Goal: Obtain resource: Obtain resource

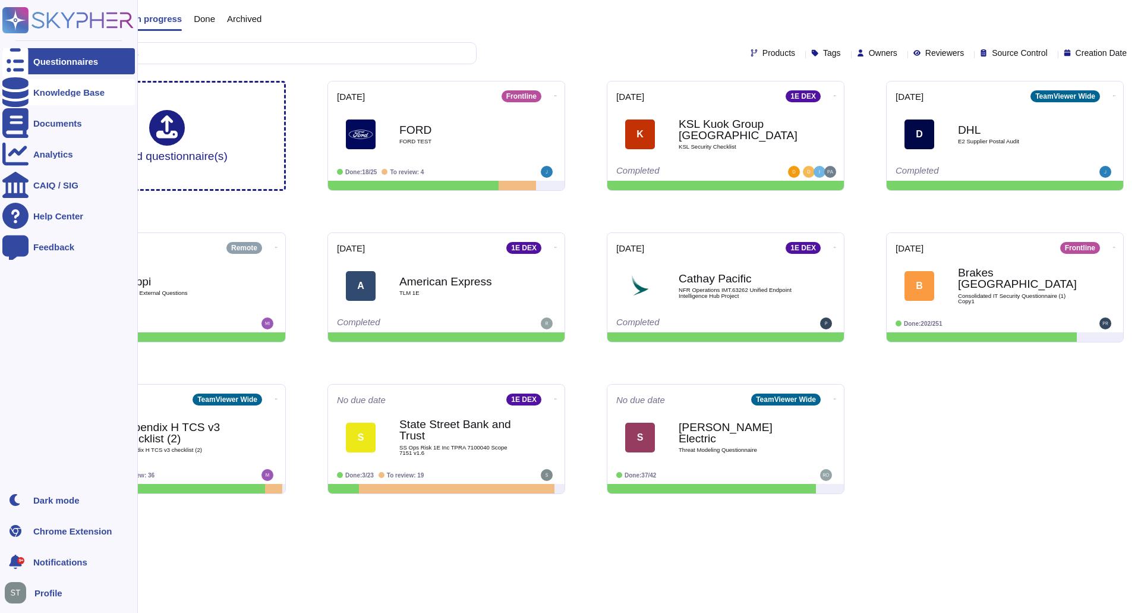
click at [21, 102] on div at bounding box center [15, 92] width 26 height 26
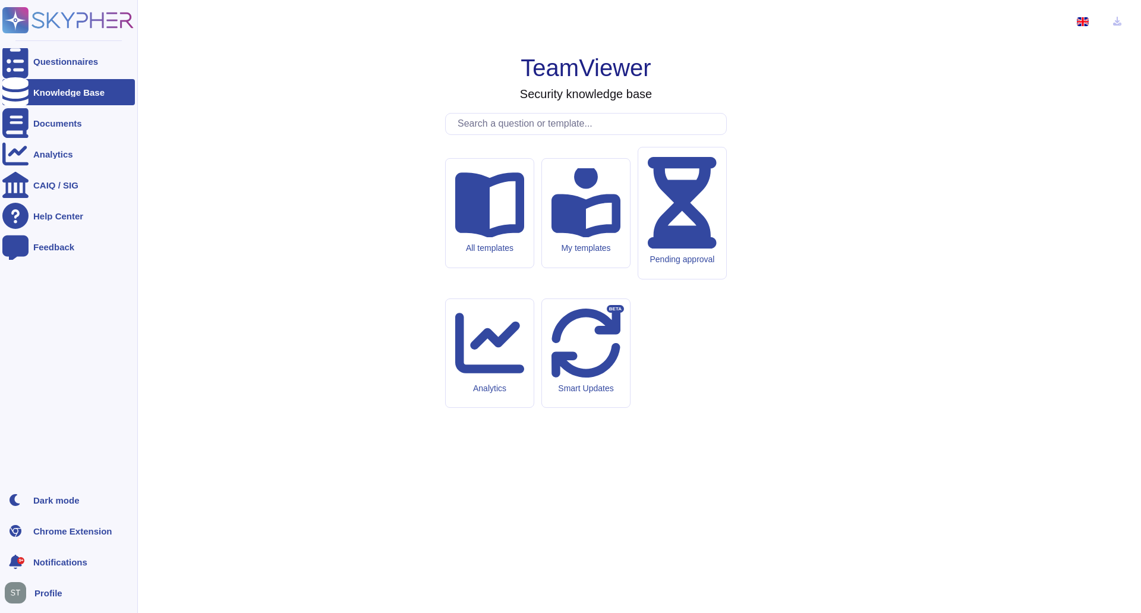
click at [78, 137] on ul "Questionnaires Knowledge Base Documents Analytics CAIQ / SIG Help Center Feedba…" at bounding box center [68, 264] width 133 height 432
click at [76, 128] on div "Documents" at bounding box center [68, 123] width 133 height 26
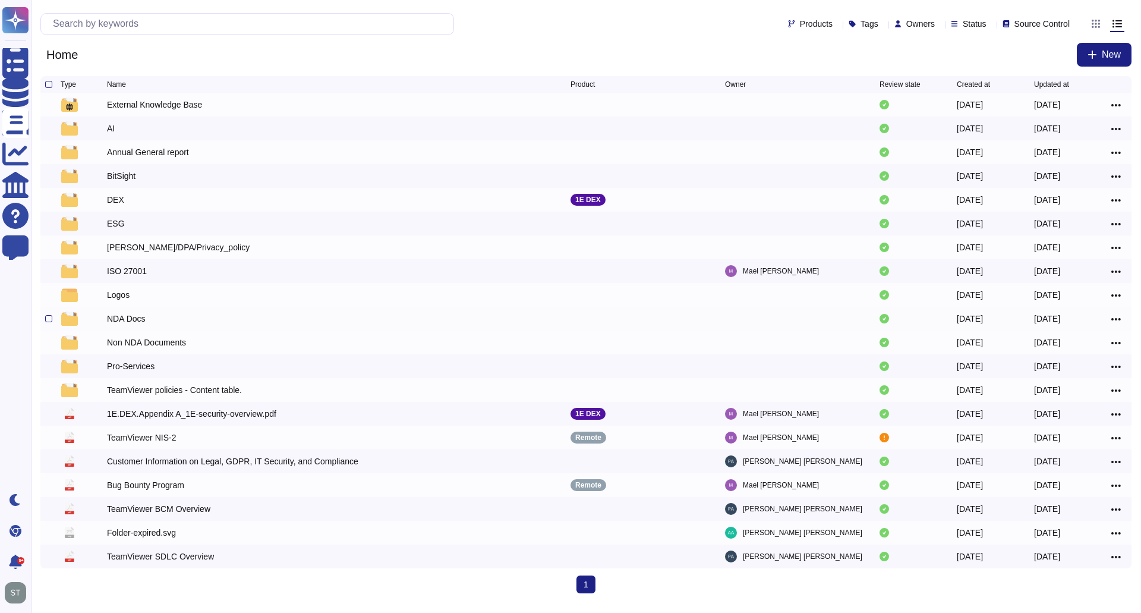
click at [129, 323] on div "NDA Docs" at bounding box center [126, 319] width 39 height 12
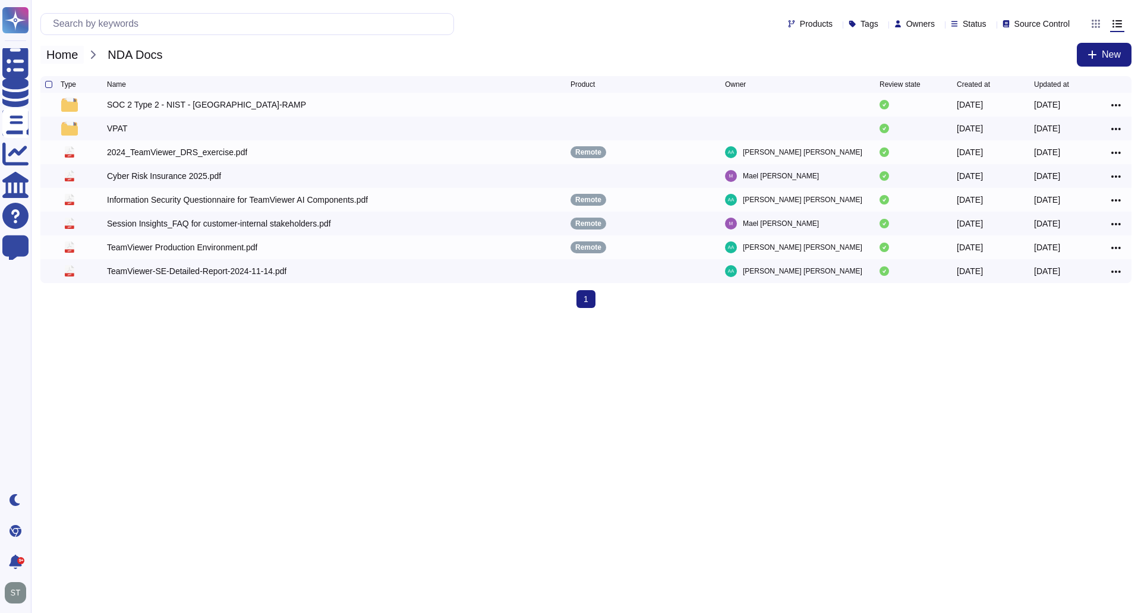
click at [68, 56] on span "Home" at bounding box center [61, 55] width 43 height 18
